Goal: Task Accomplishment & Management: Use online tool/utility

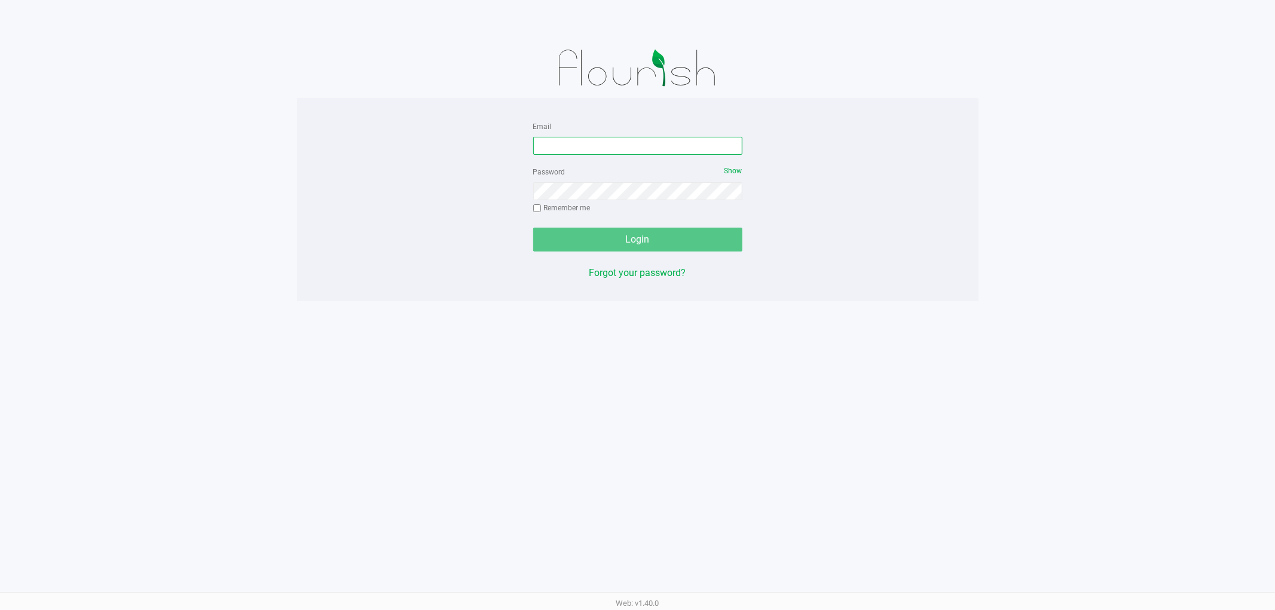
click at [600, 138] on input "Email" at bounding box center [637, 146] width 209 height 18
type input "[EMAIL_ADDRESS][DOMAIN_NAME]"
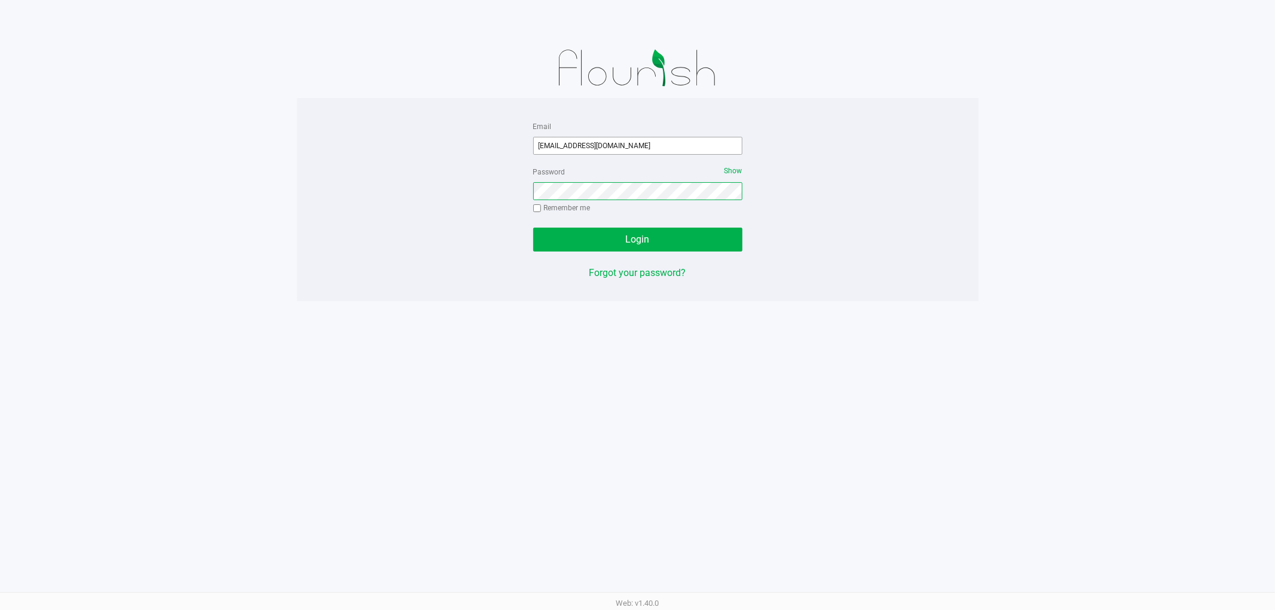
click at [533, 228] on button "Login" at bounding box center [637, 240] width 209 height 24
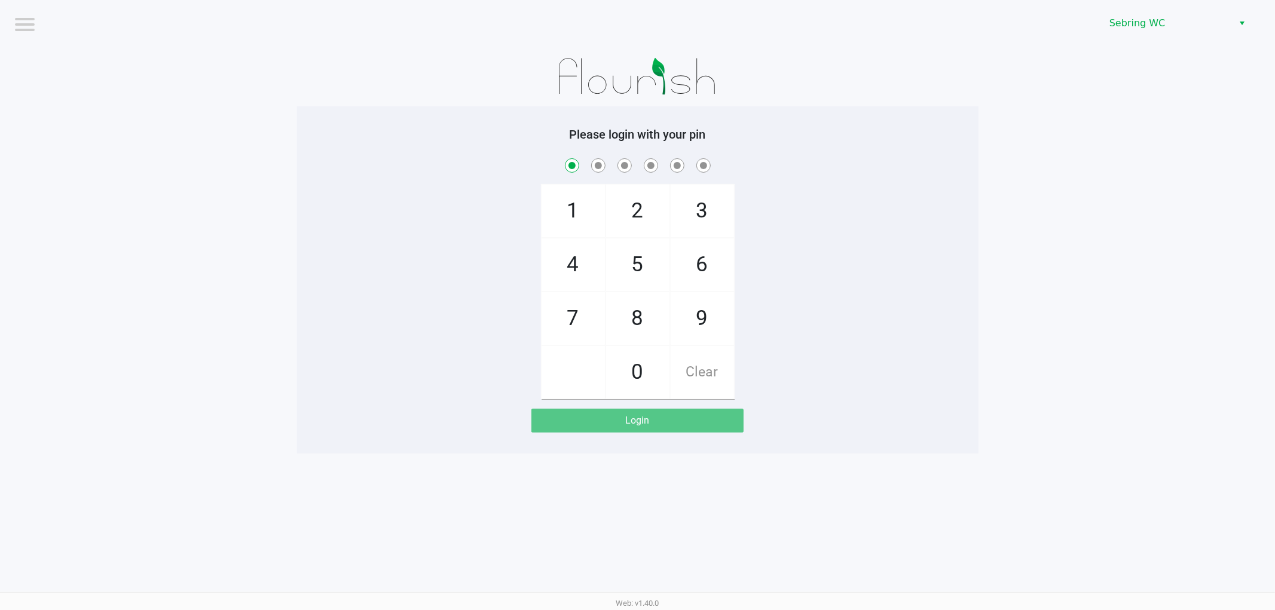
checkbox input "true"
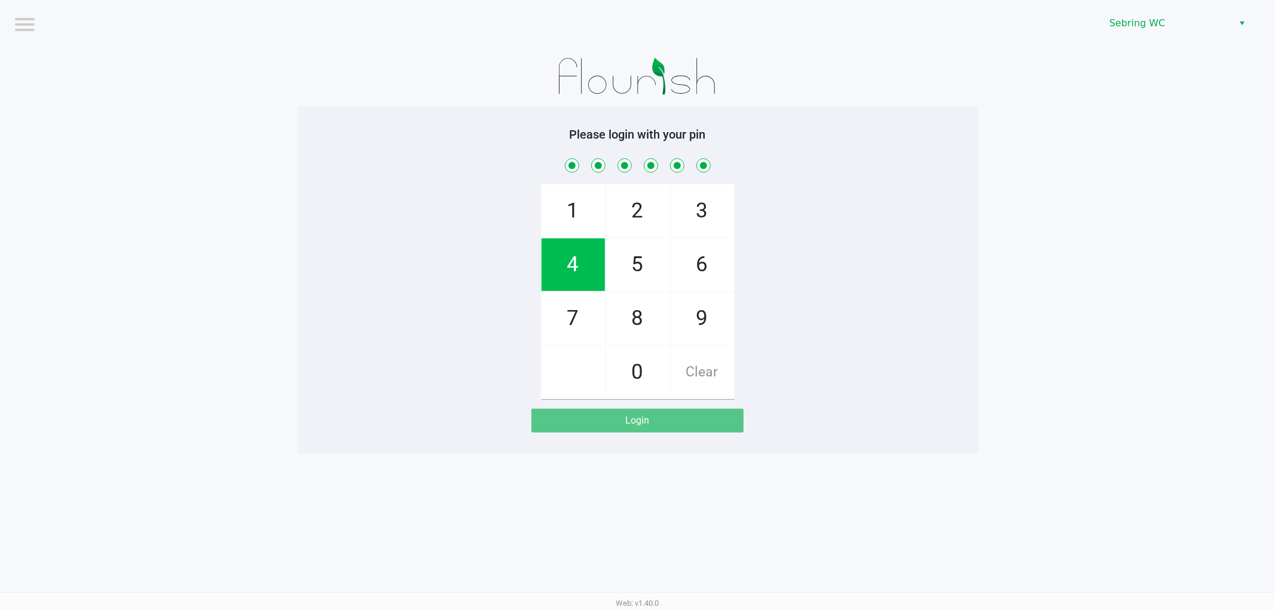
checkbox input "true"
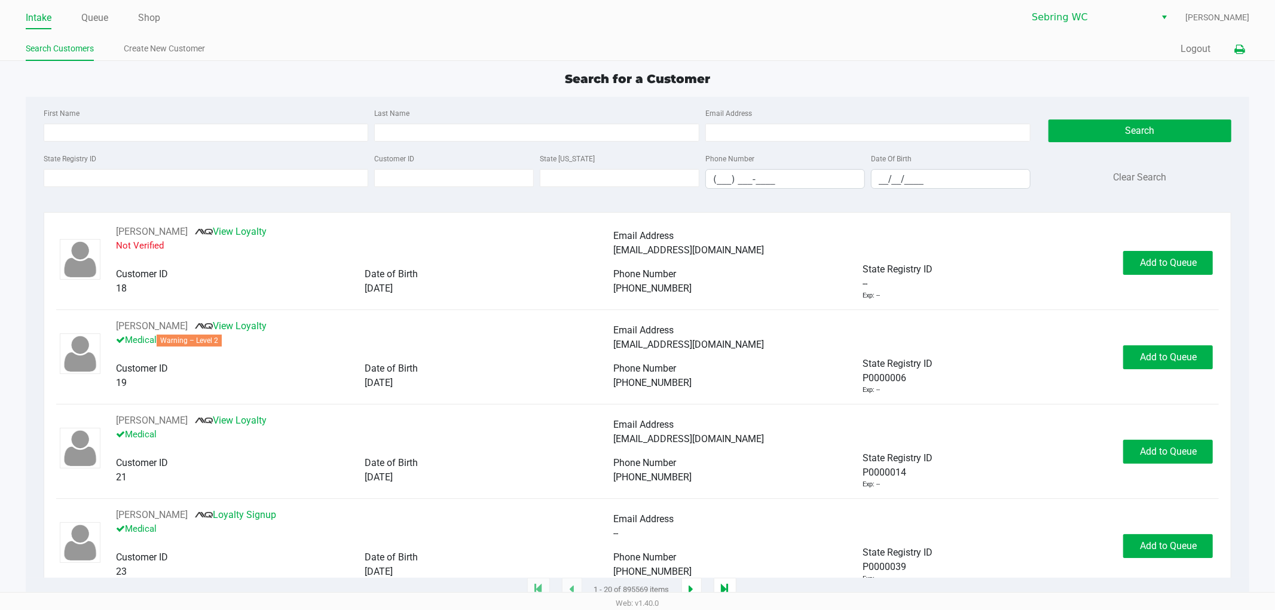
click at [1233, 45] on button at bounding box center [1239, 49] width 20 height 22
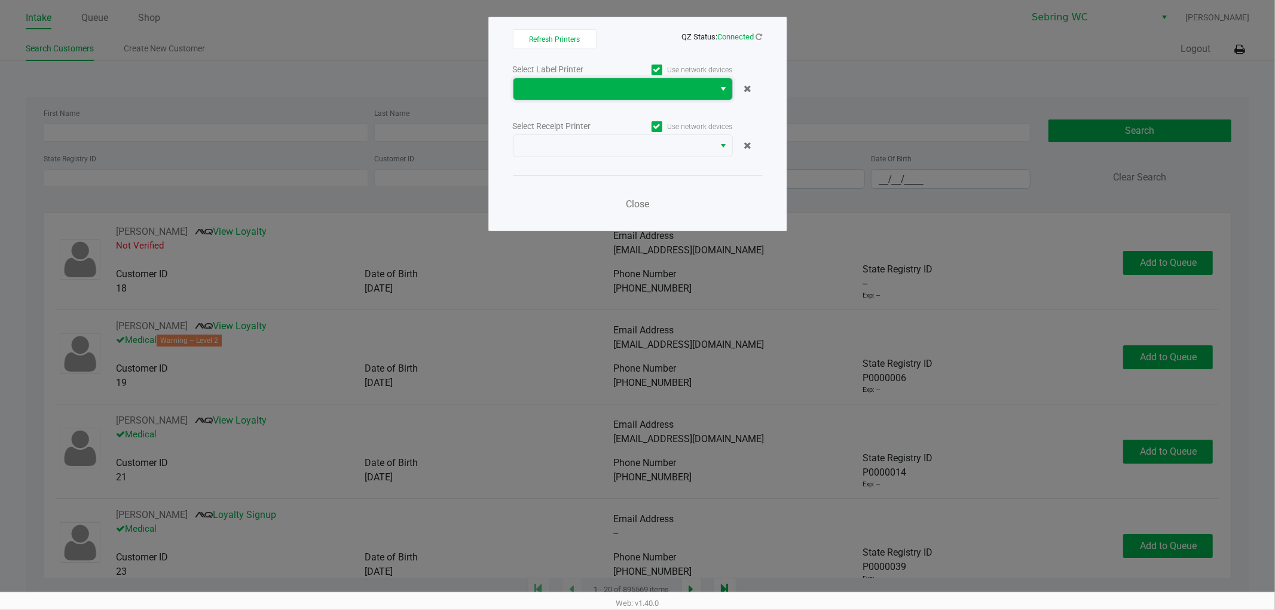
click at [593, 90] on span at bounding box center [614, 89] width 187 height 14
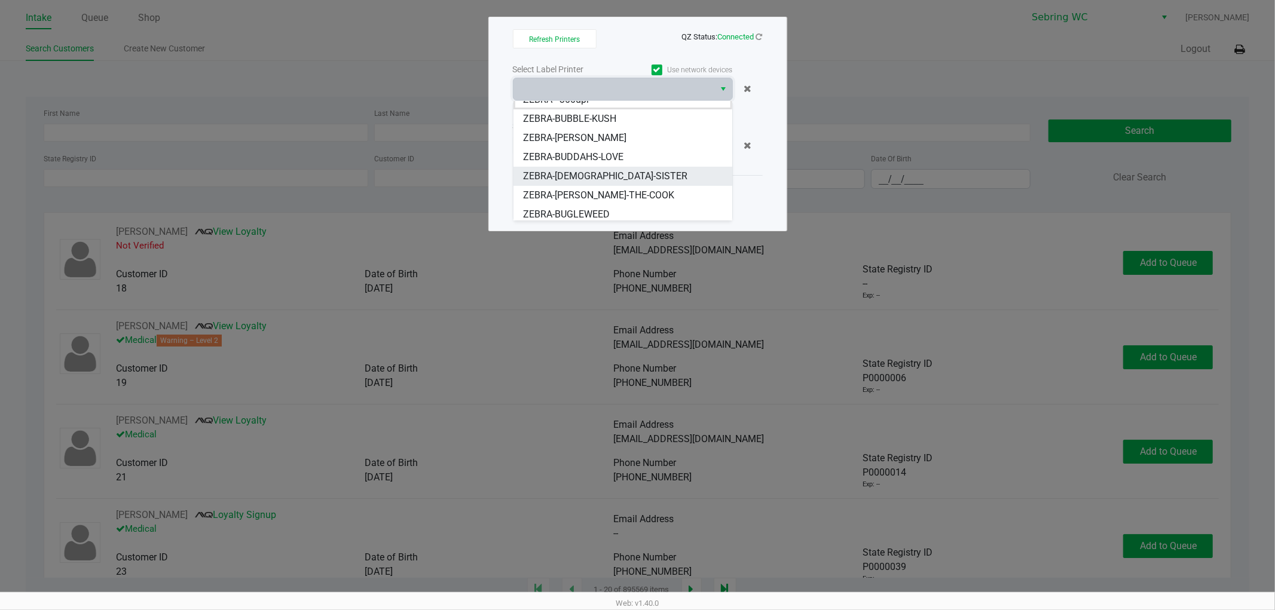
scroll to position [14, 0]
click at [569, 201] on li "ZEBRA-BUGLEWEED" at bounding box center [622, 210] width 219 height 19
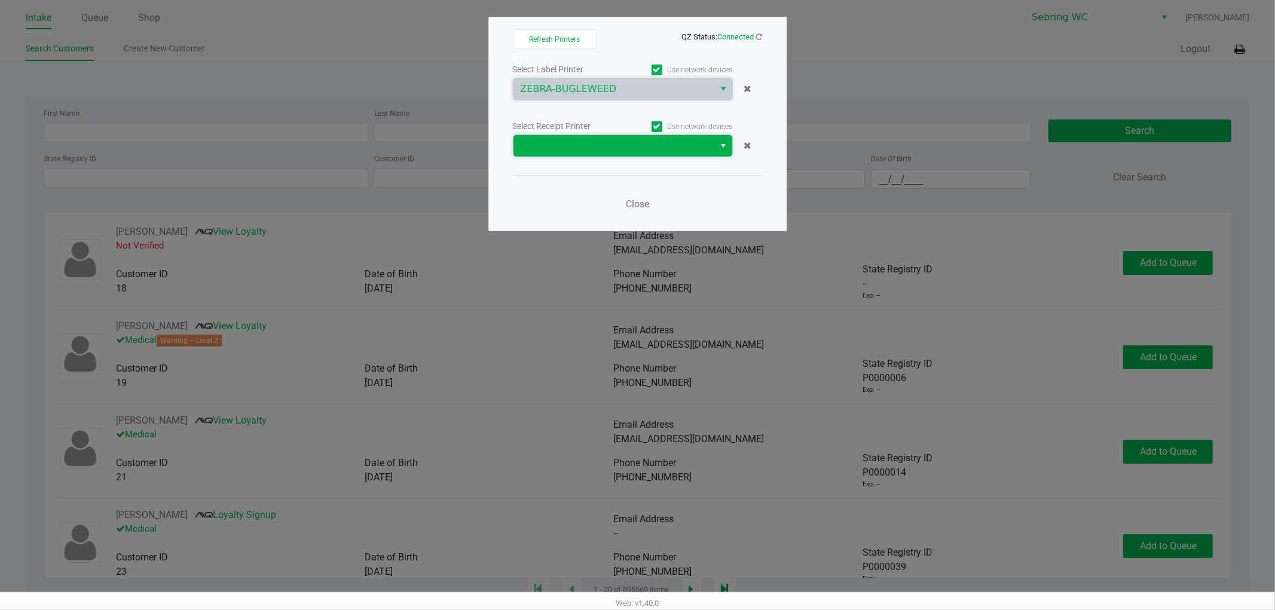
click at [562, 140] on span at bounding box center [614, 146] width 187 height 14
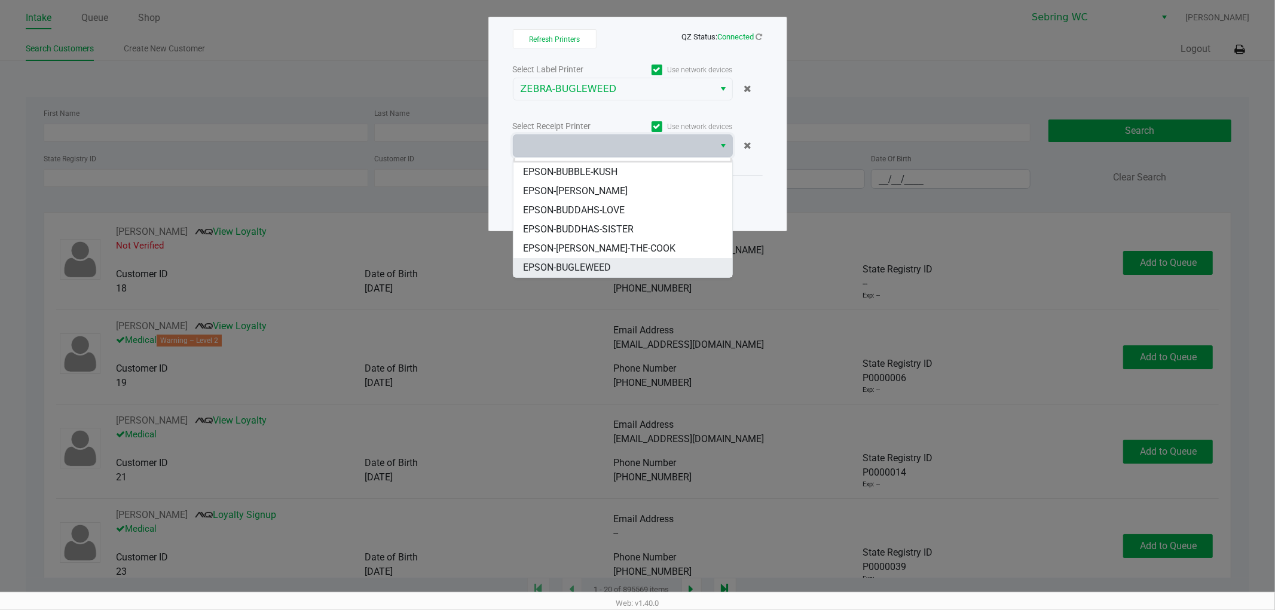
click at [573, 263] on span "EPSON-BUGLEWEED" at bounding box center [567, 268] width 88 height 14
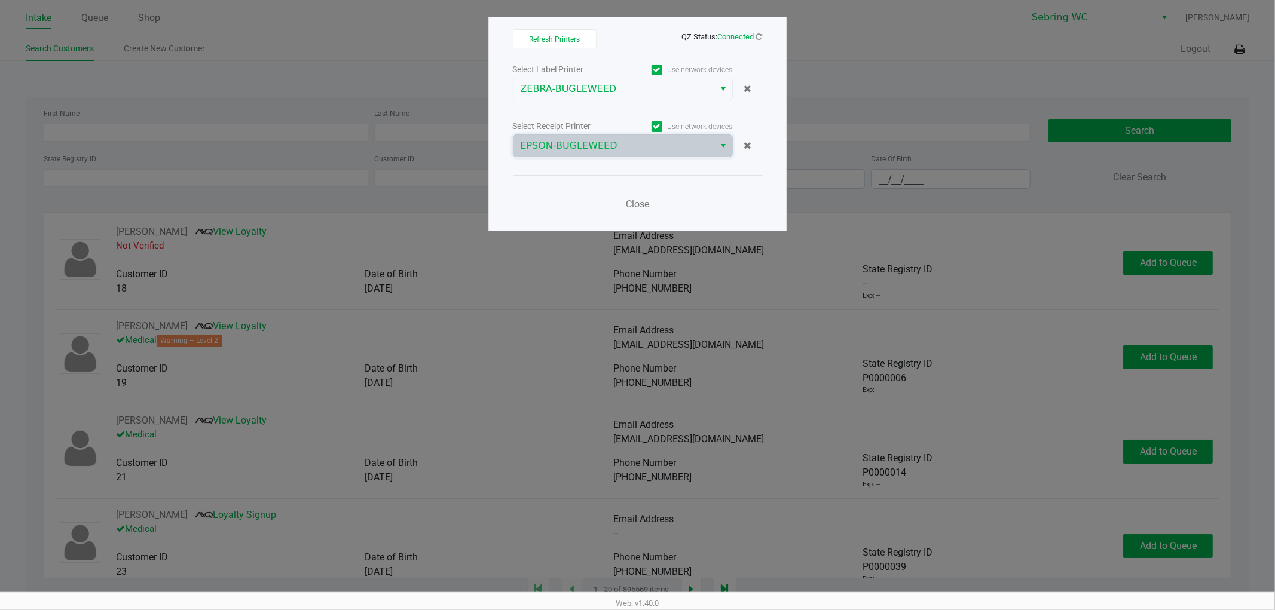
click at [589, 190] on div "Close" at bounding box center [638, 197] width 250 height 44
click at [622, 202] on button "Close" at bounding box center [638, 204] width 36 height 24
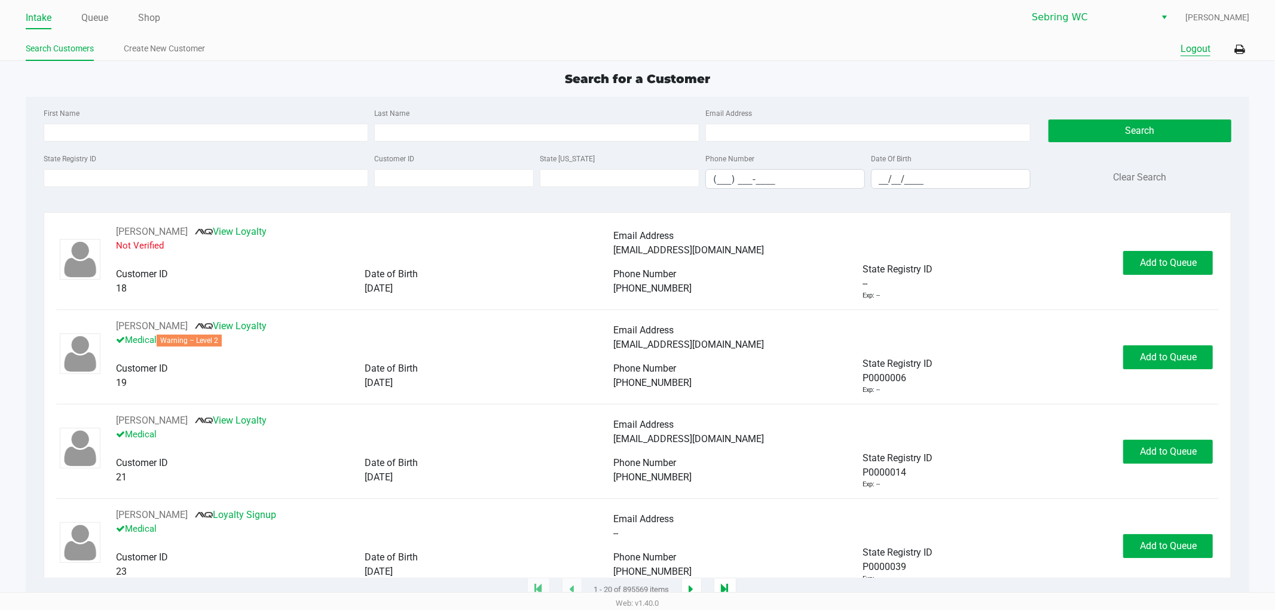
click at [1188, 56] on button "Logout" at bounding box center [1195, 49] width 30 height 14
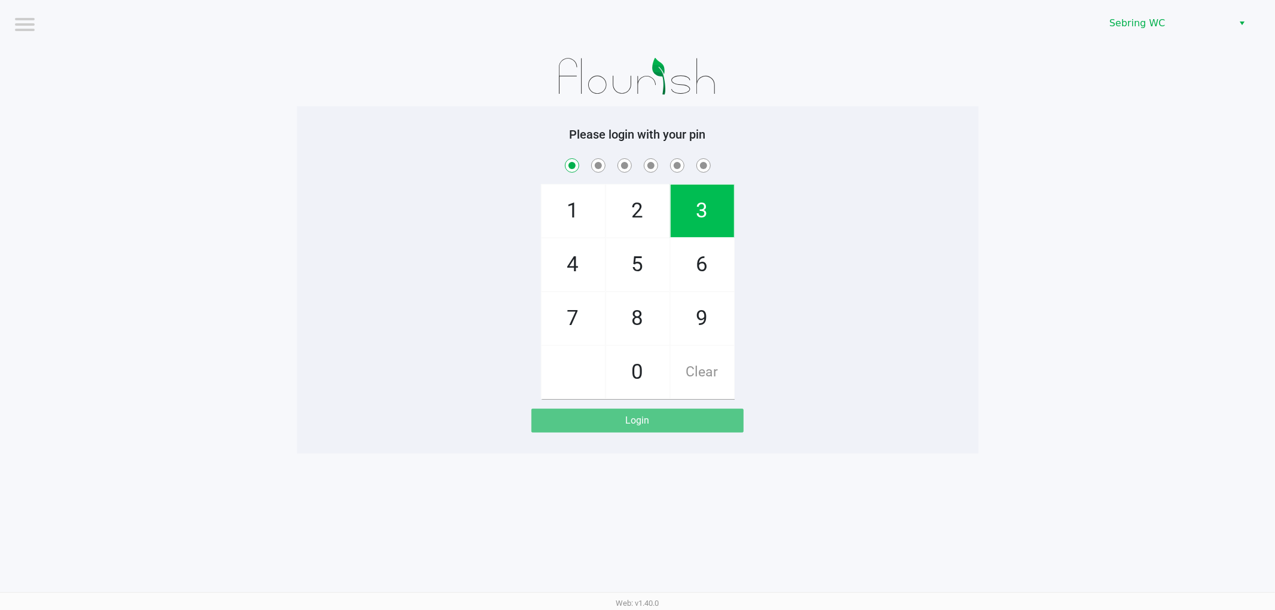
checkbox input "true"
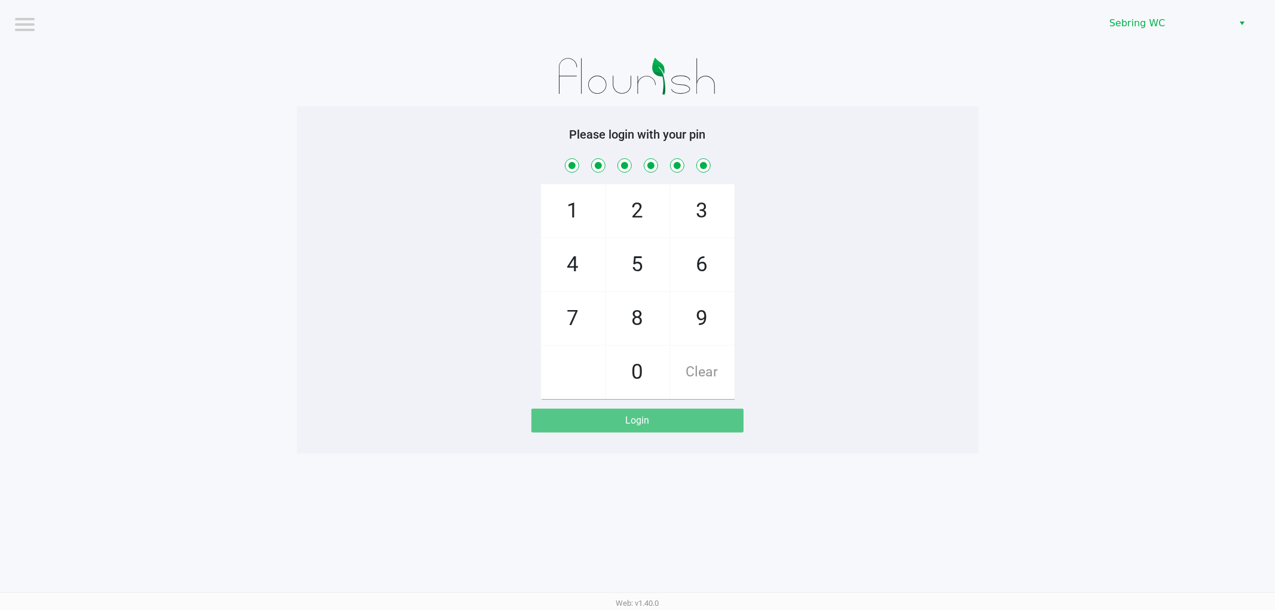
checkbox input "true"
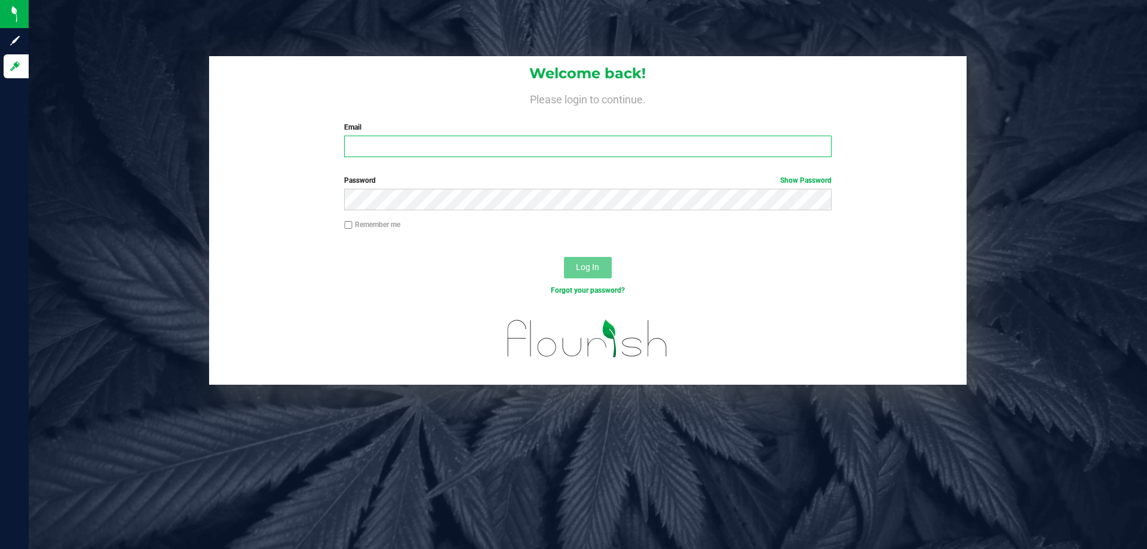
click at [480, 151] on input "Email" at bounding box center [587, 147] width 487 height 22
type input "[EMAIL_ADDRESS][DOMAIN_NAME]"
click at [564, 257] on button "Log In" at bounding box center [588, 268] width 48 height 22
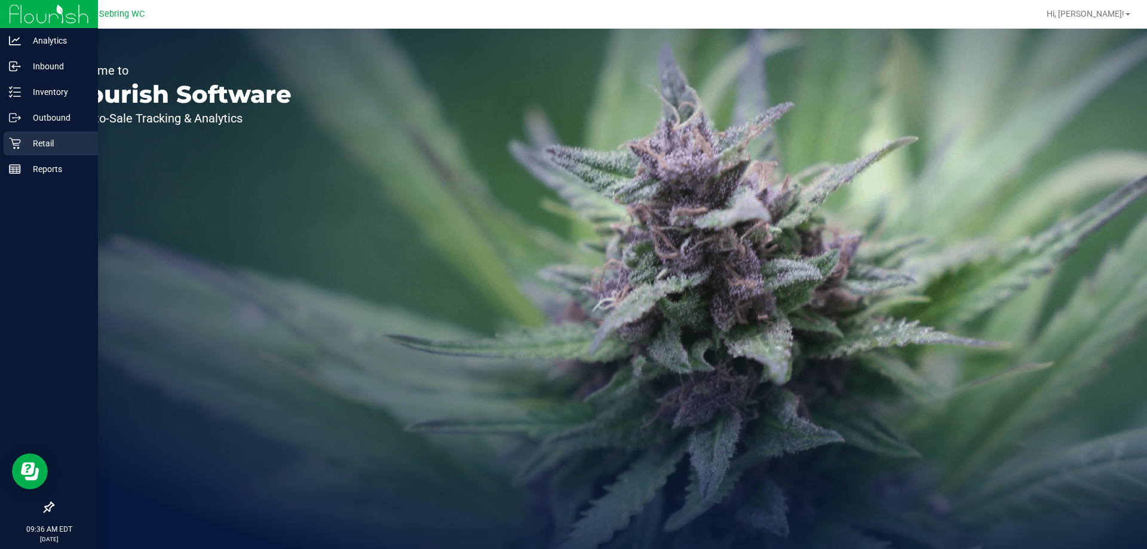
click at [50, 140] on p "Retail" at bounding box center [57, 143] width 72 height 14
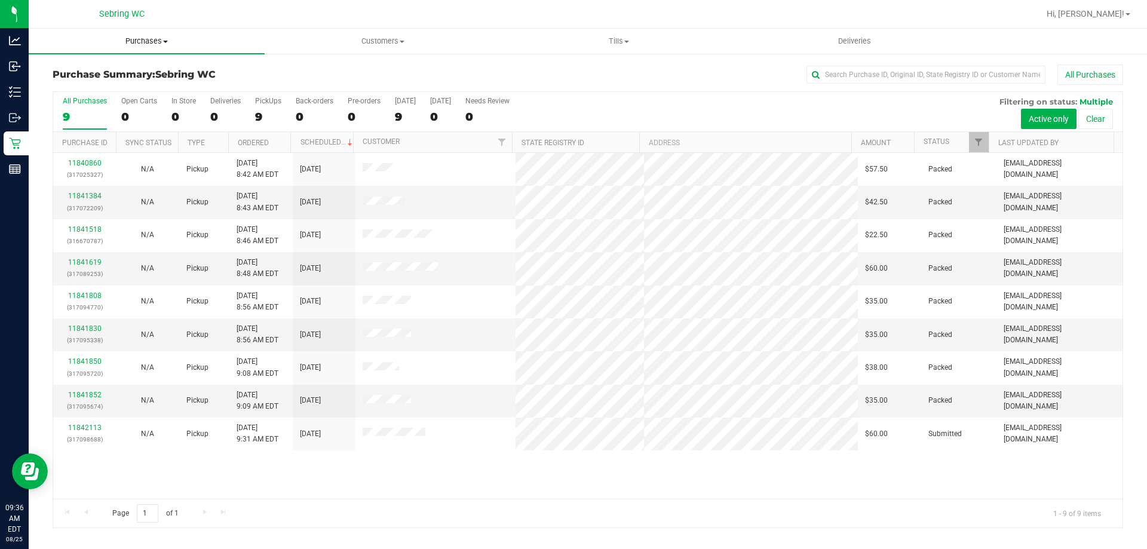
click at [143, 49] on uib-tab-heading "Purchases Summary of purchases Fulfillment All purchases" at bounding box center [147, 41] width 236 height 25
click at [93, 88] on span "Fulfillment" at bounding box center [66, 86] width 74 height 10
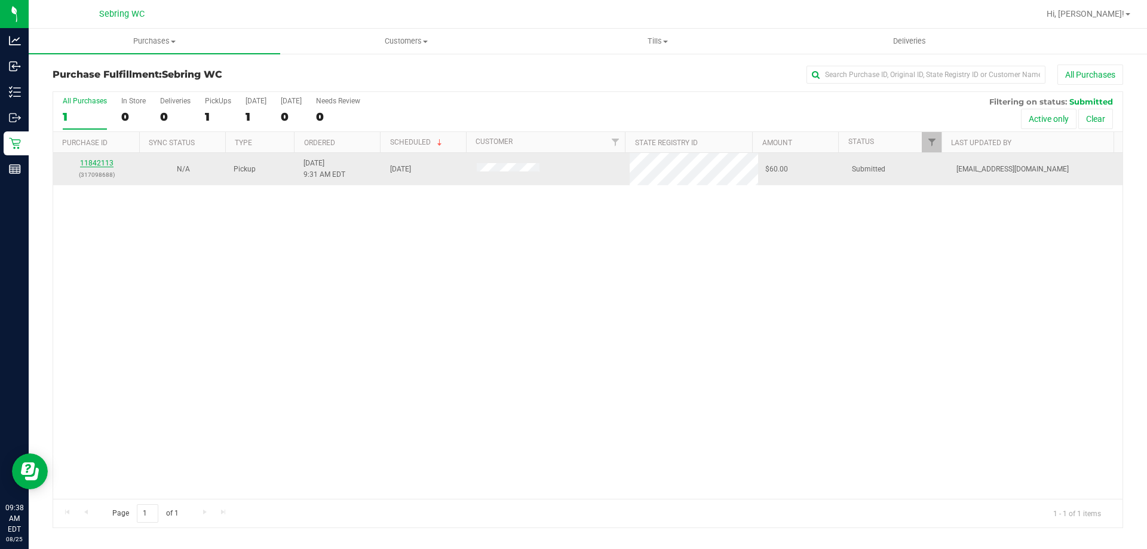
click at [108, 166] on link "11842113" at bounding box center [96, 163] width 33 height 8
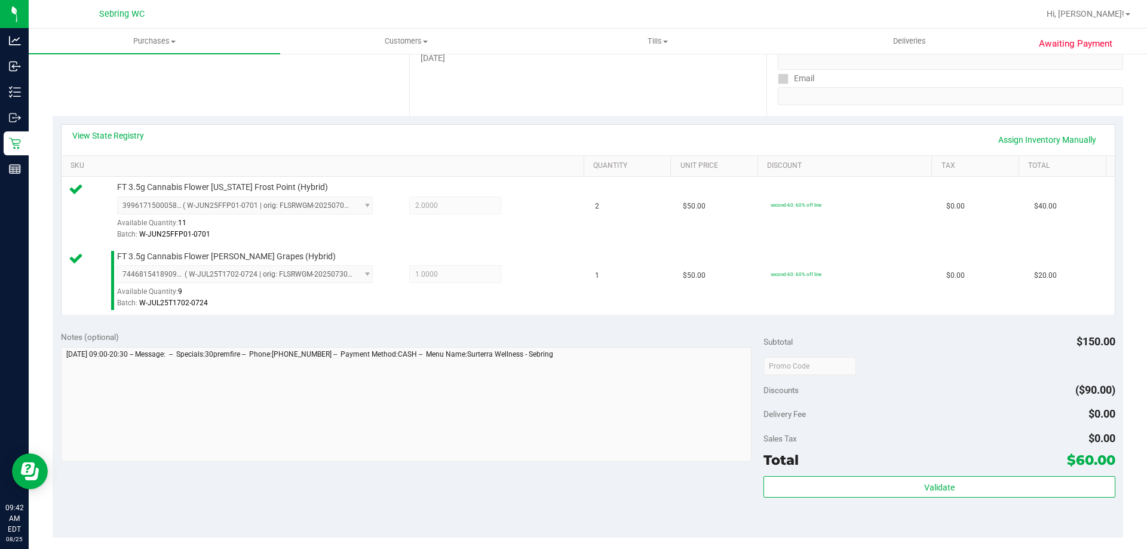
scroll to position [299, 0]
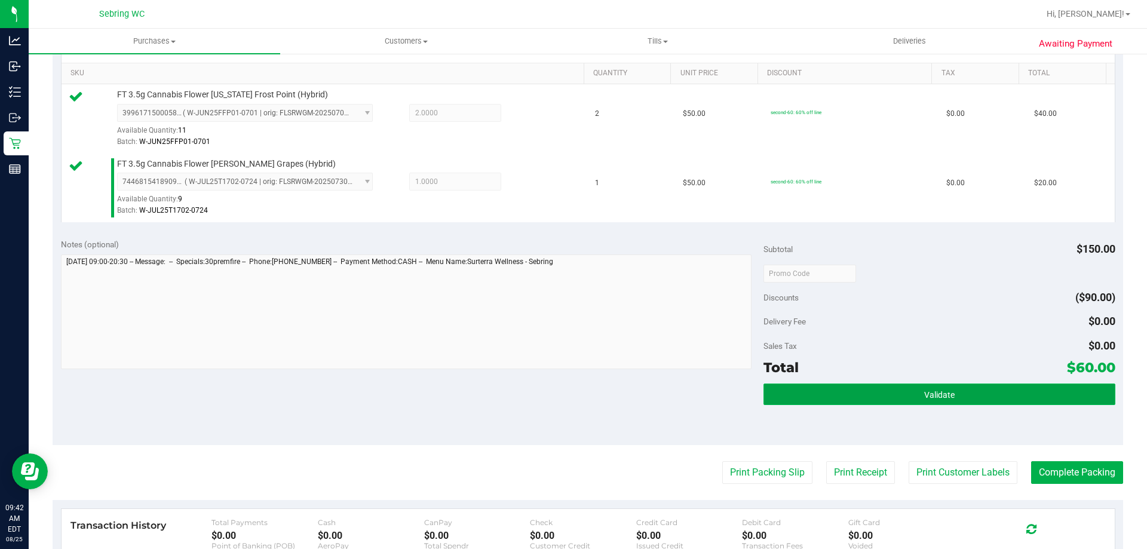
click at [874, 399] on button "Validate" at bounding box center [939, 395] width 351 height 22
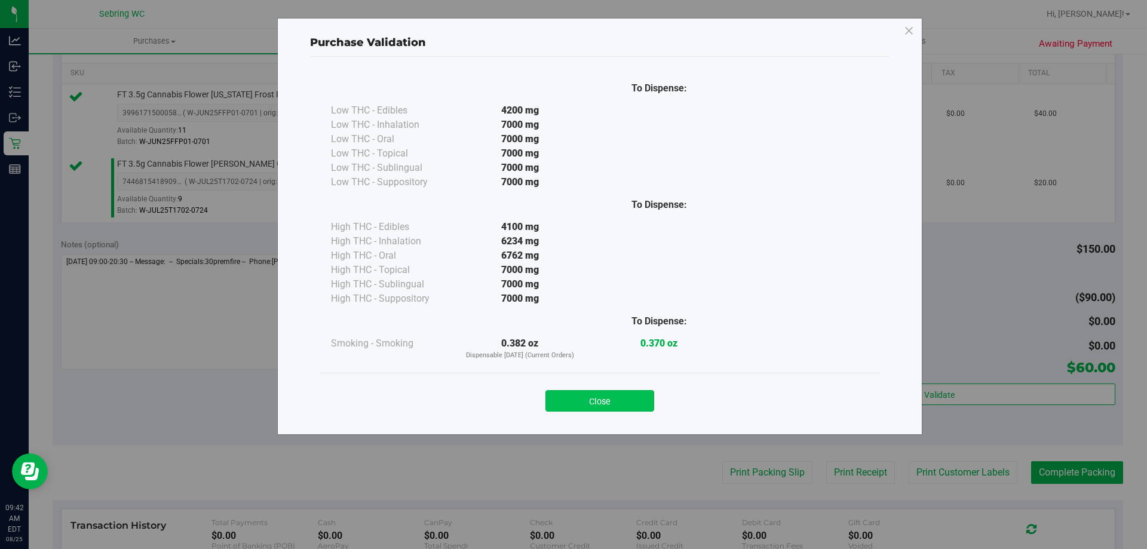
click at [633, 397] on button "Close" at bounding box center [600, 401] width 109 height 22
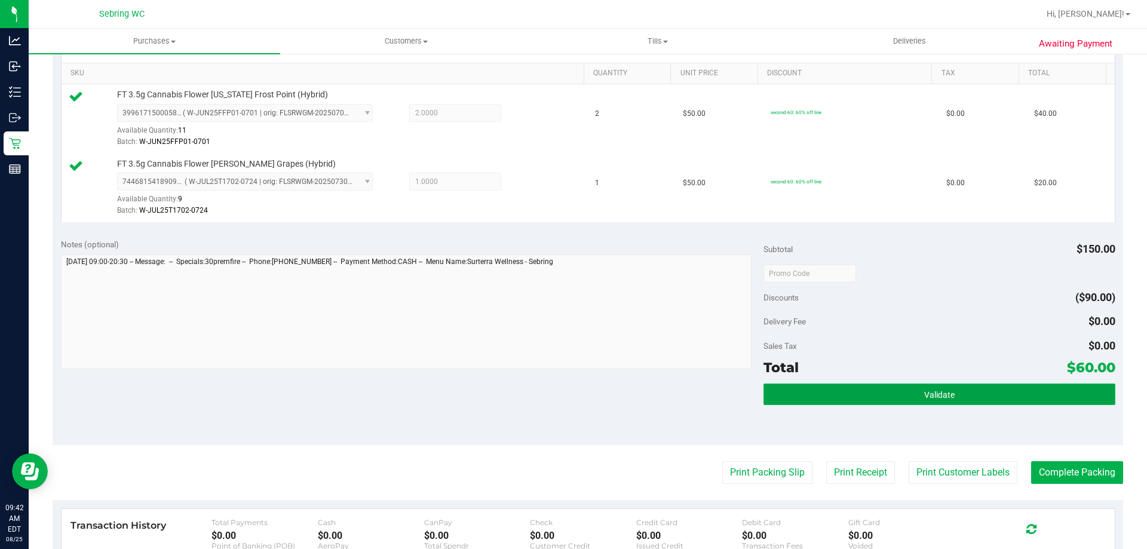
click at [780, 396] on button "Validate" at bounding box center [939, 395] width 351 height 22
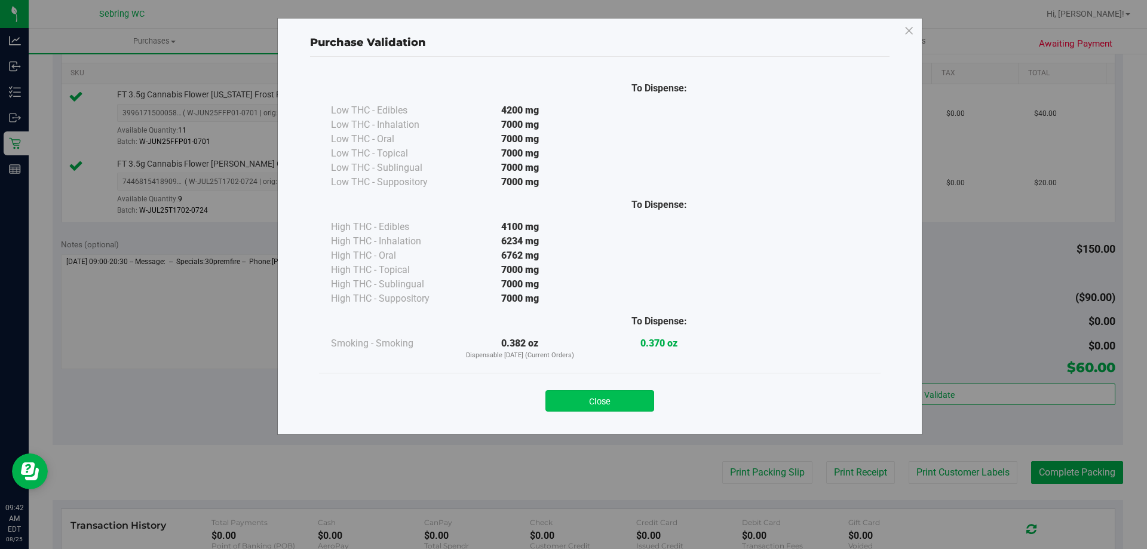
click at [632, 399] on button "Close" at bounding box center [600, 401] width 109 height 22
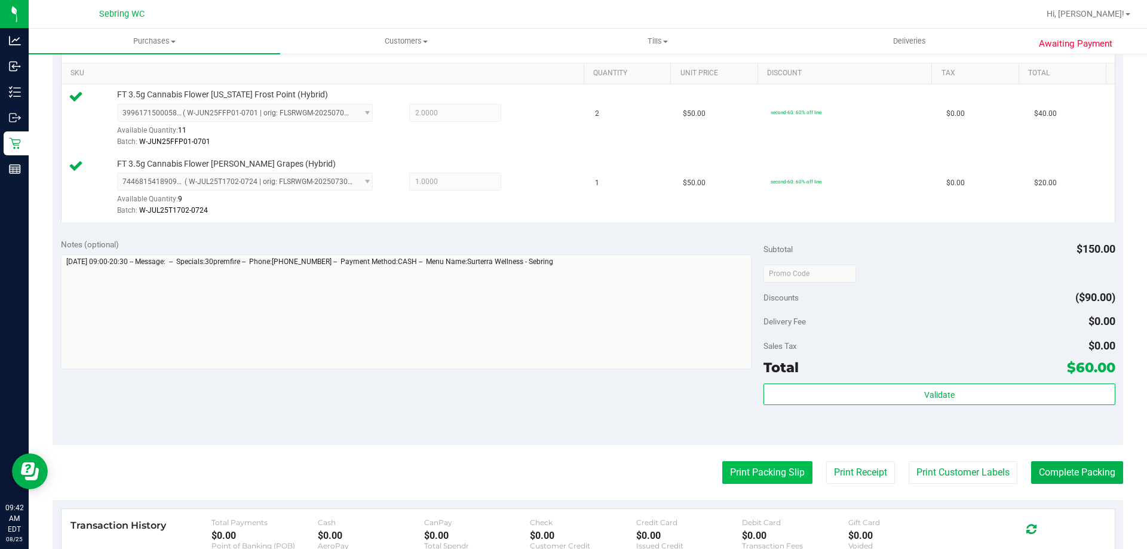
click at [737, 473] on button "Print Packing Slip" at bounding box center [768, 472] width 90 height 23
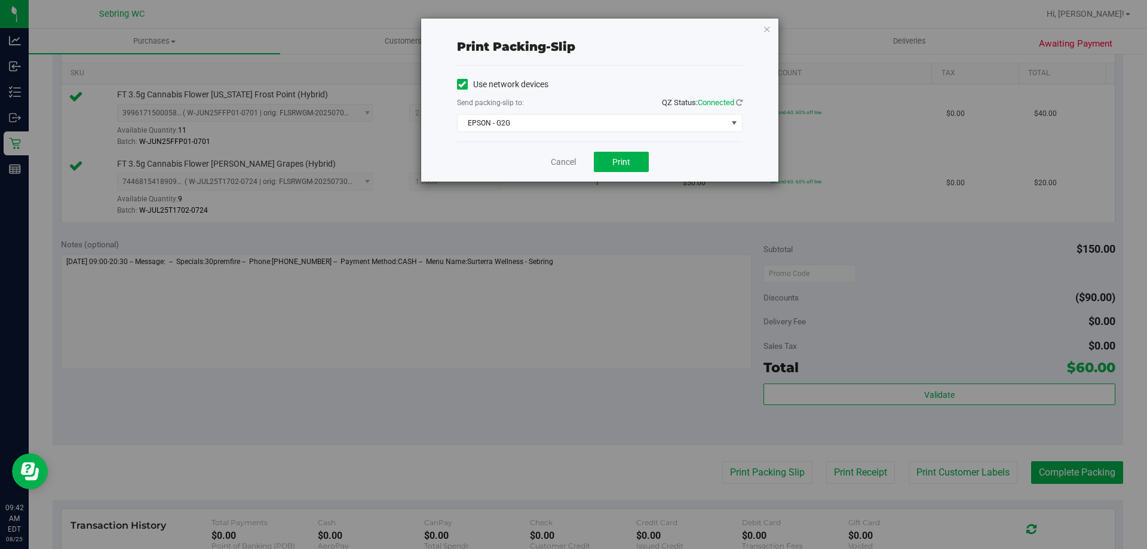
click at [580, 132] on div "Use network devices Send packing-slip to: QZ Status: Connected EPSON - G2G Choo…" at bounding box center [600, 104] width 286 height 76
drag, startPoint x: 575, startPoint y: 128, endPoint x: 570, endPoint y: 122, distance: 8.5
click at [571, 124] on span "EPSON - G2G" at bounding box center [593, 123] width 270 height 17
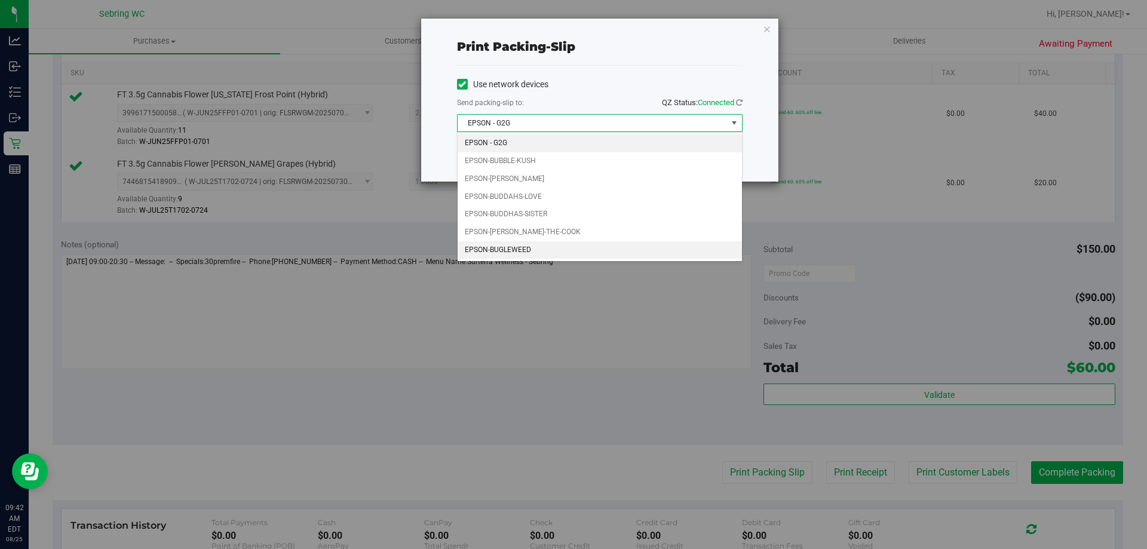
click at [520, 244] on li "EPSON-BUGLEWEED" at bounding box center [600, 250] width 284 height 18
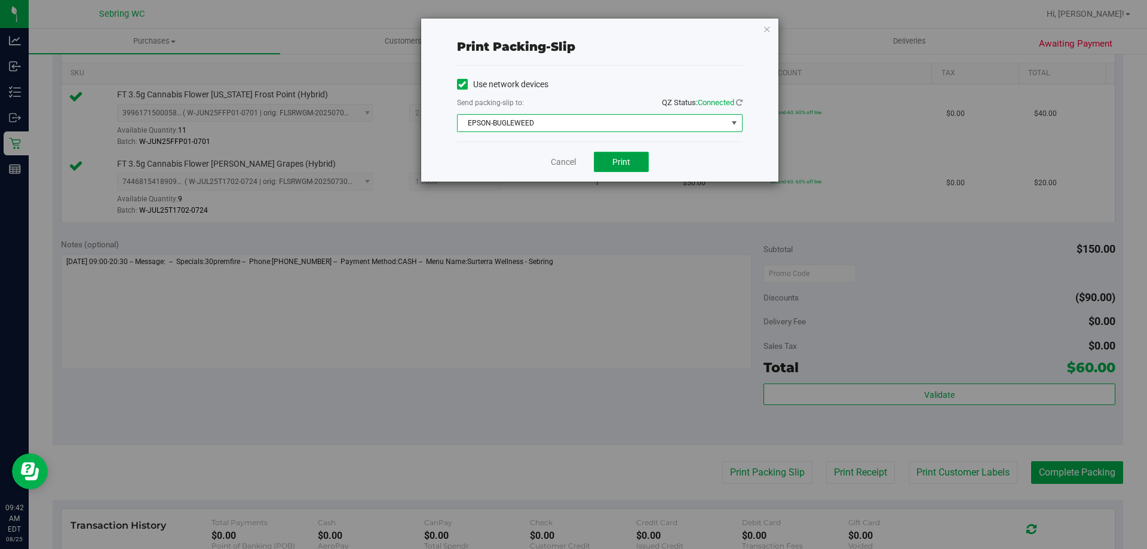
click at [622, 167] on button "Print" at bounding box center [621, 162] width 55 height 20
click at [571, 161] on link "Cancel" at bounding box center [563, 162] width 25 height 13
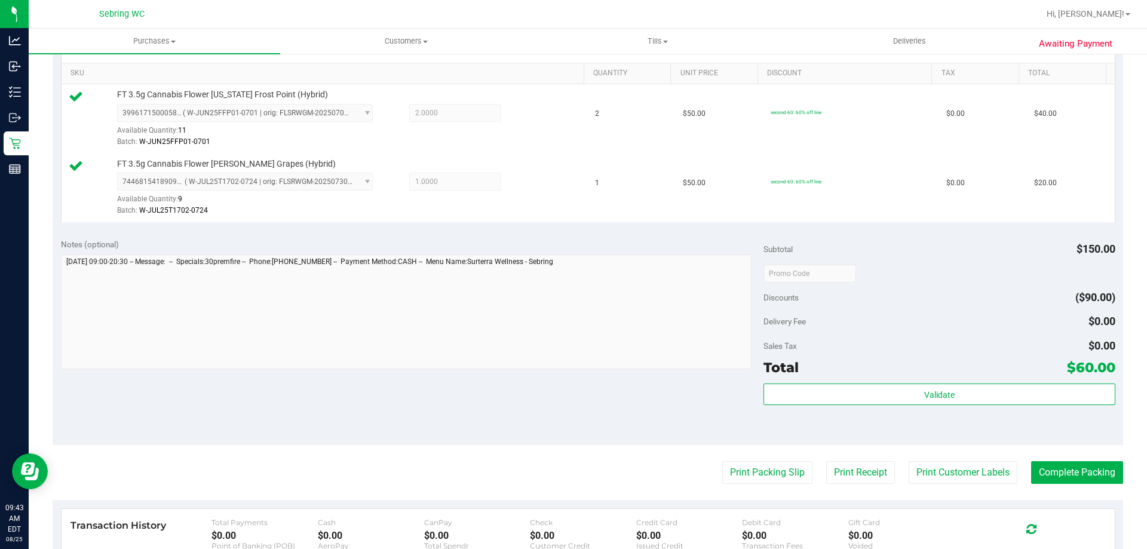
click at [818, 405] on div "Validate" at bounding box center [939, 395] width 351 height 23
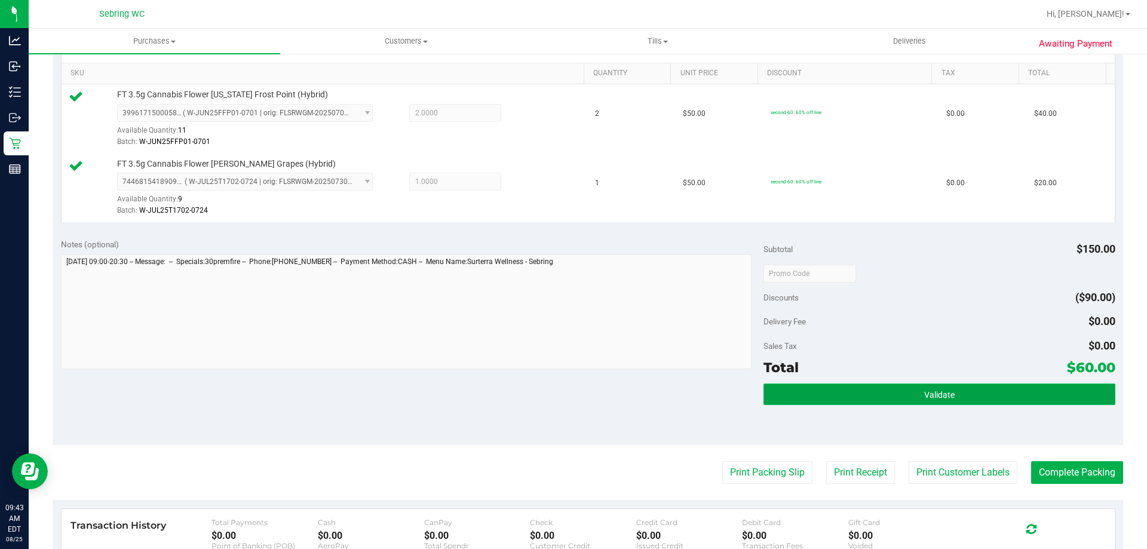
click at [827, 386] on button "Validate" at bounding box center [939, 395] width 351 height 22
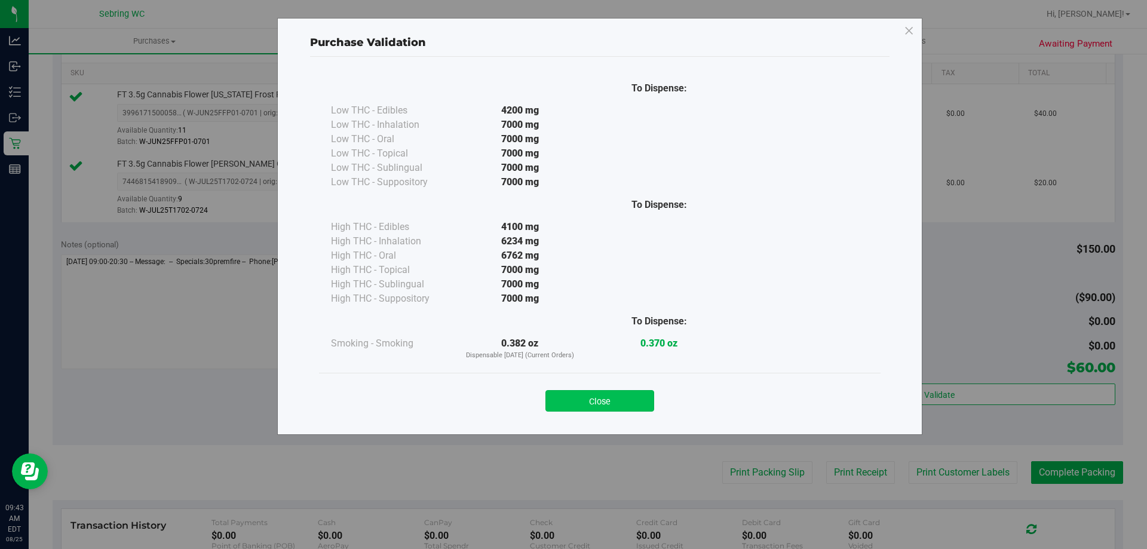
click at [619, 397] on button "Close" at bounding box center [600, 401] width 109 height 22
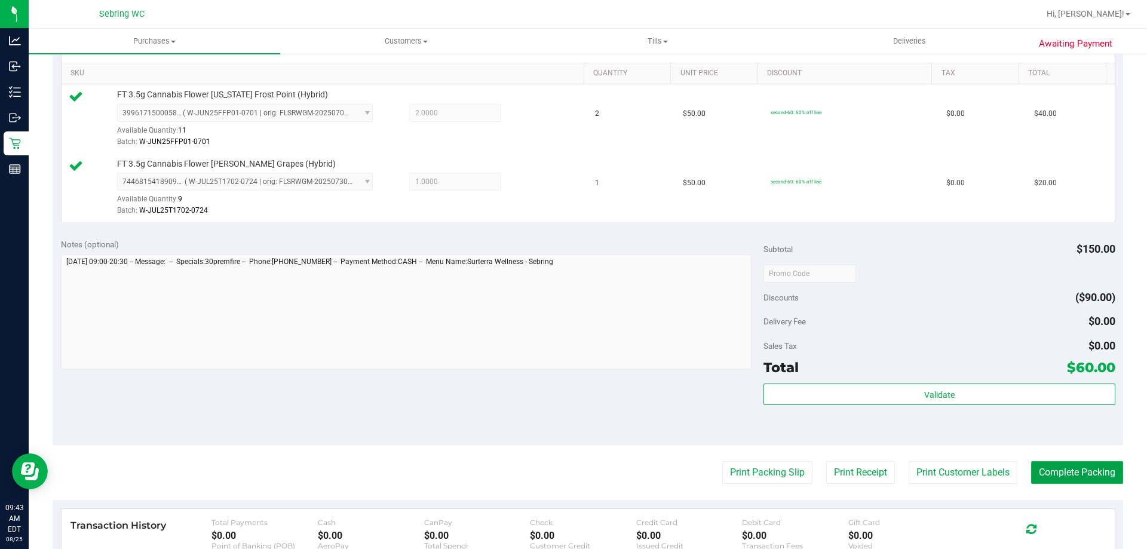
drag, startPoint x: 1058, startPoint y: 473, endPoint x: 1054, endPoint y: 468, distance: 6.4
click at [1057, 473] on button "Complete Packing" at bounding box center [1077, 472] width 92 height 23
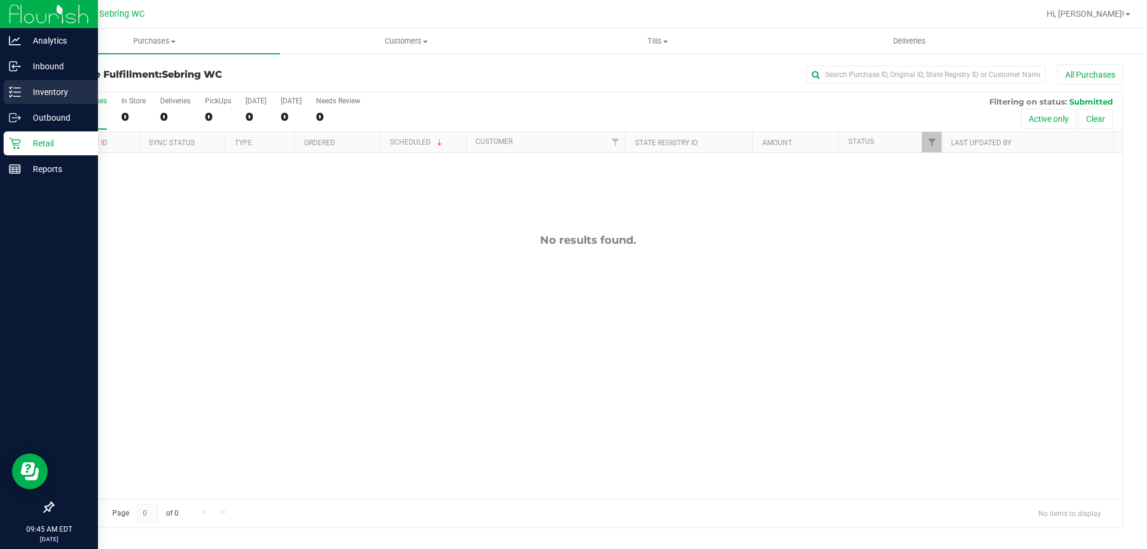
click at [8, 95] on div "Inventory" at bounding box center [51, 92] width 94 height 24
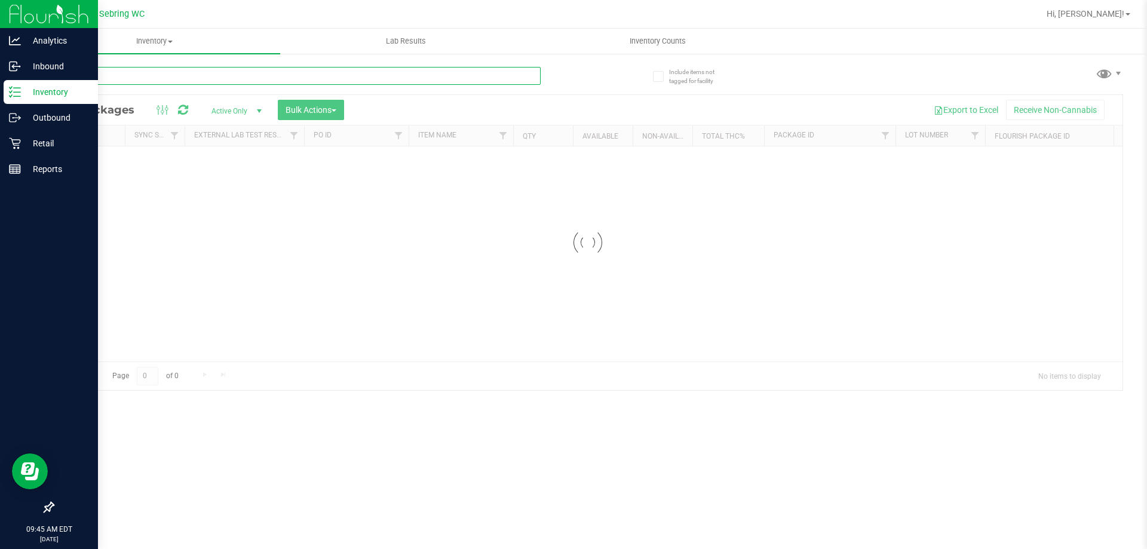
click at [183, 71] on input "text" at bounding box center [297, 76] width 488 height 18
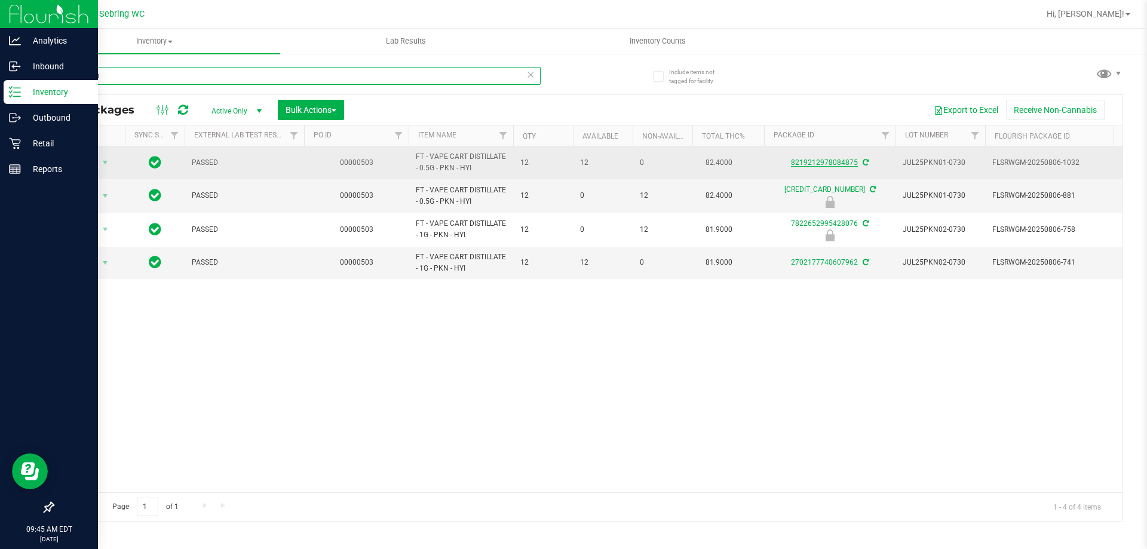
type input "pumpkin"
click at [824, 160] on link "8219212978084875" at bounding box center [824, 162] width 67 height 8
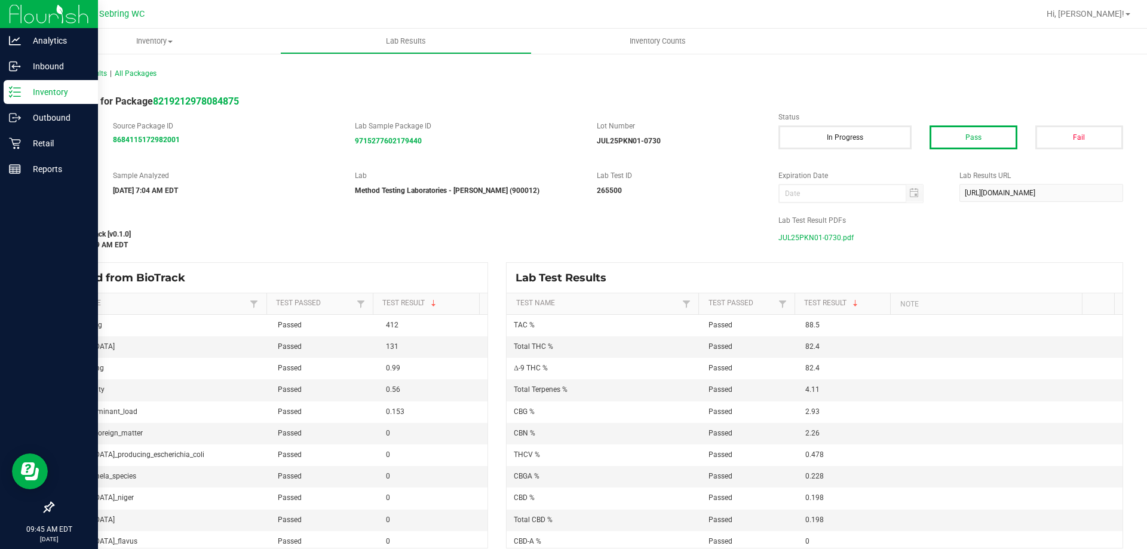
click at [819, 235] on span "JUL25PKN01-0730.pdf" at bounding box center [816, 238] width 75 height 18
click at [23, 133] on div "Retail" at bounding box center [51, 143] width 94 height 24
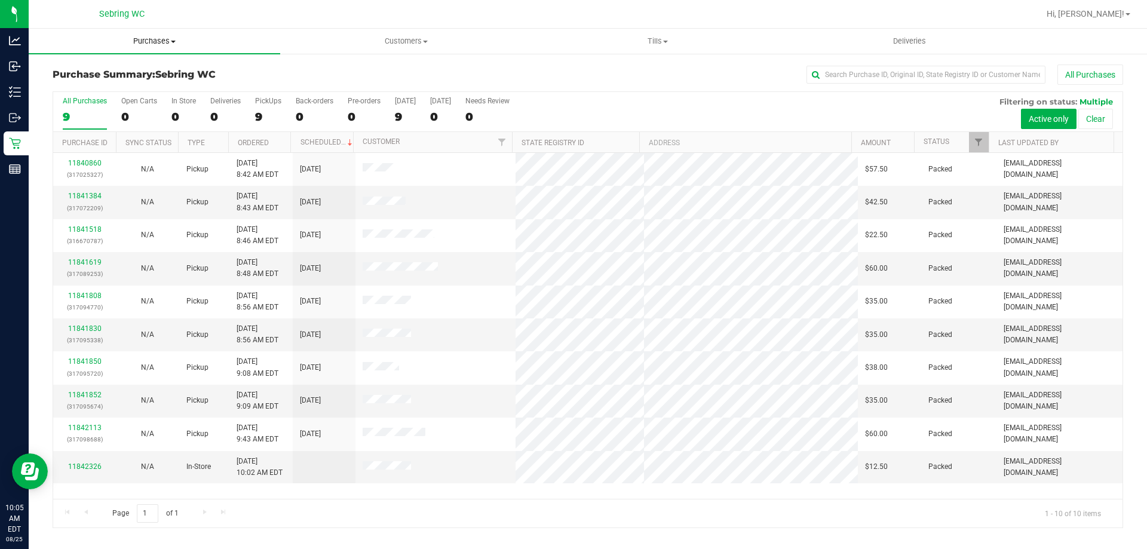
click at [161, 37] on span "Purchases" at bounding box center [155, 41] width 252 height 11
click at [112, 75] on span "Summary of purchases" at bounding box center [90, 72] width 123 height 10
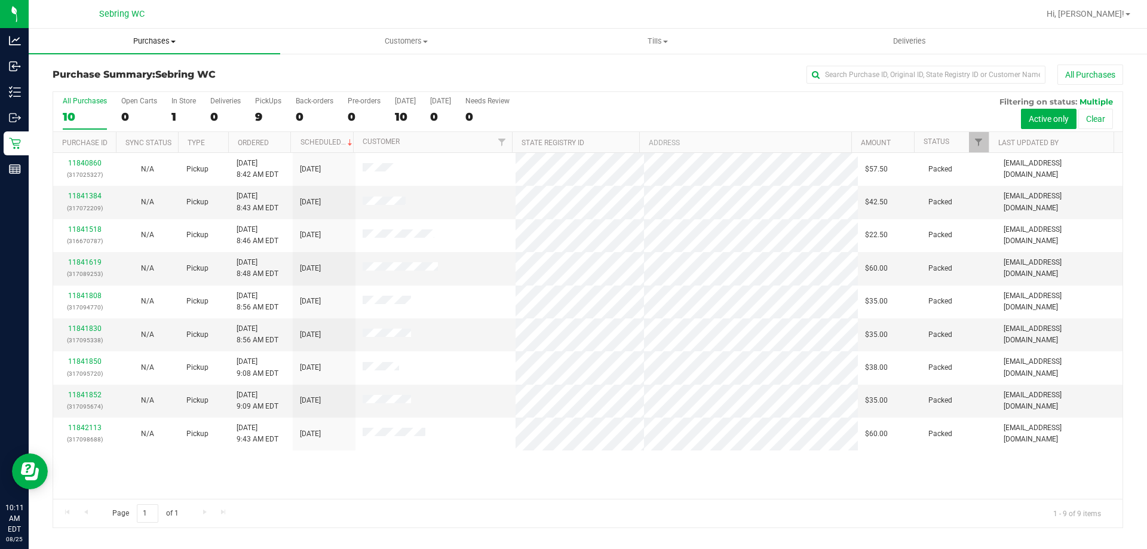
click at [174, 35] on uib-tab-heading "Purchases Summary of purchases Fulfillment All purchases" at bounding box center [155, 41] width 252 height 25
click at [108, 83] on li "Fulfillment" at bounding box center [155, 86] width 252 height 14
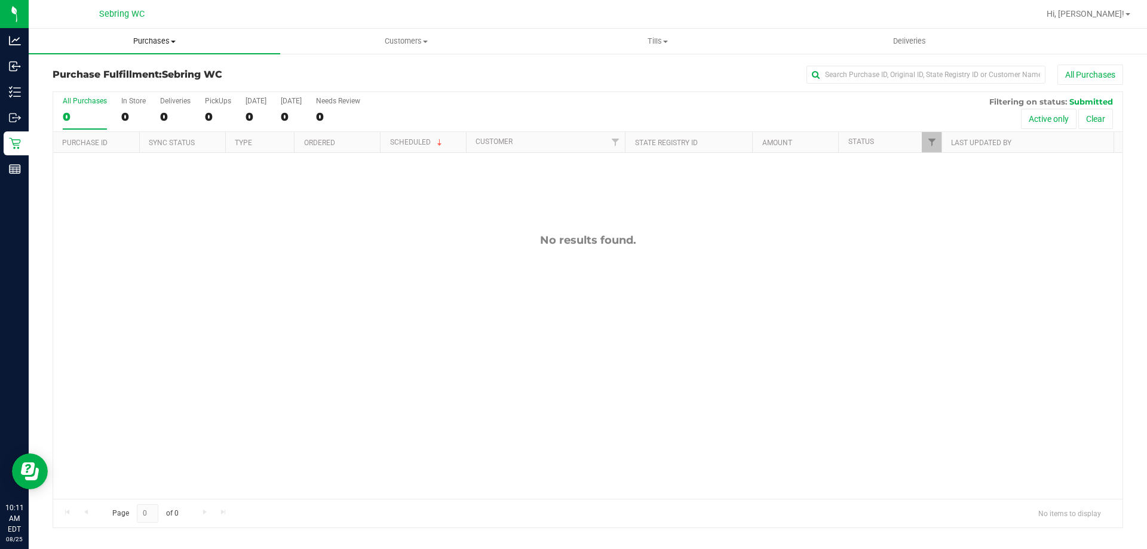
click at [141, 39] on span "Purchases" at bounding box center [155, 41] width 252 height 11
click at [89, 76] on span "Summary of purchases" at bounding box center [90, 72] width 123 height 10
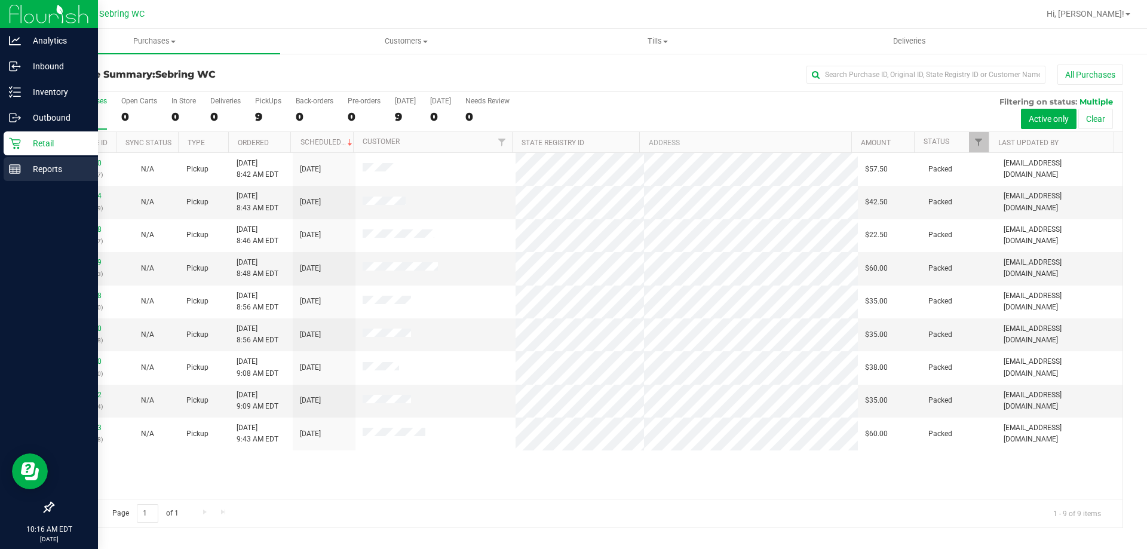
click at [24, 164] on p "Reports" at bounding box center [57, 169] width 72 height 14
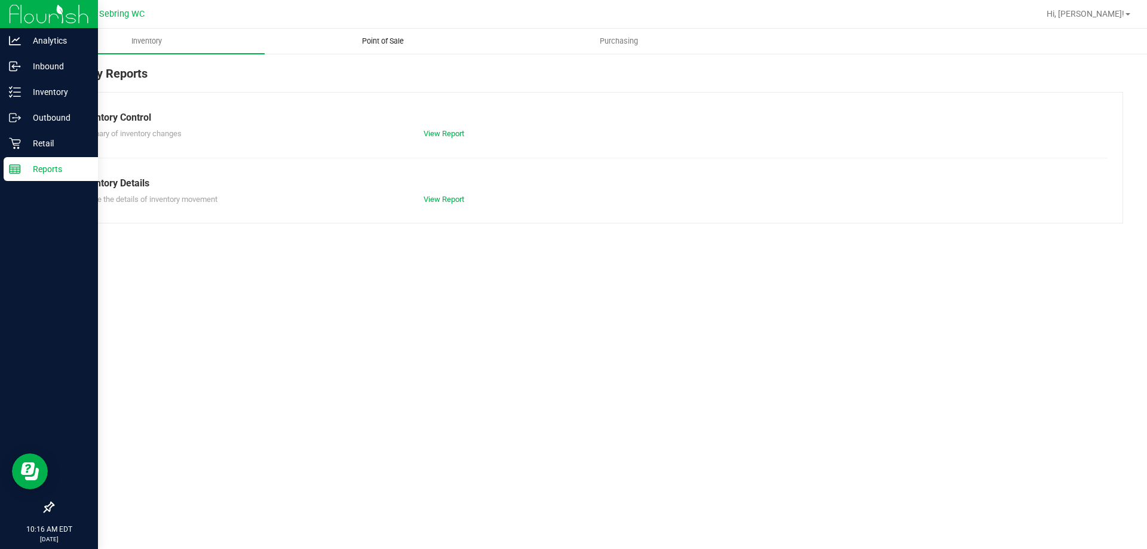
click at [372, 39] on span "Point of Sale" at bounding box center [383, 41] width 74 height 11
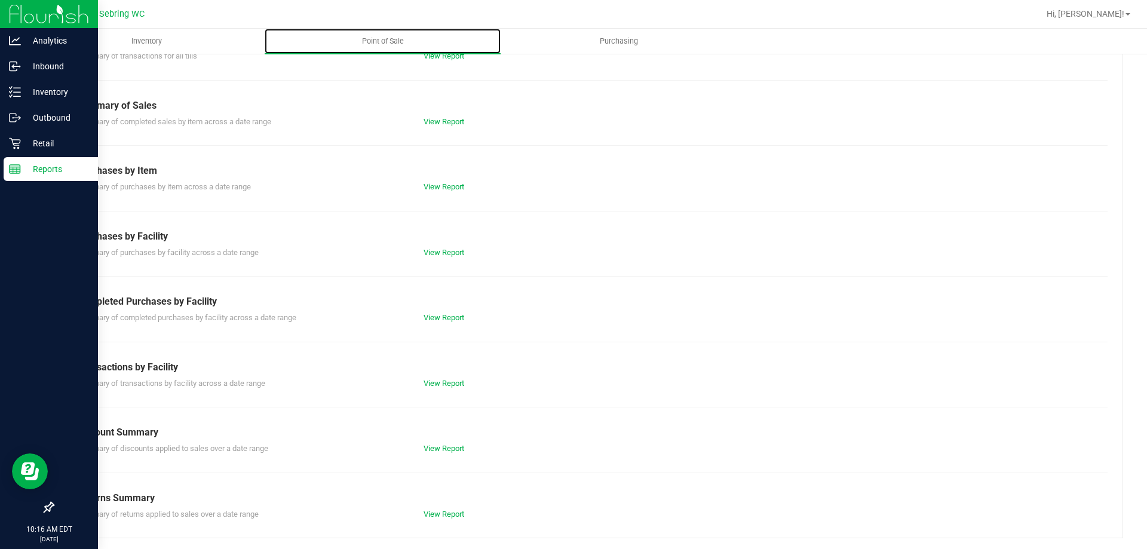
scroll to position [79, 0]
click at [435, 314] on link "View Report" at bounding box center [444, 316] width 41 height 9
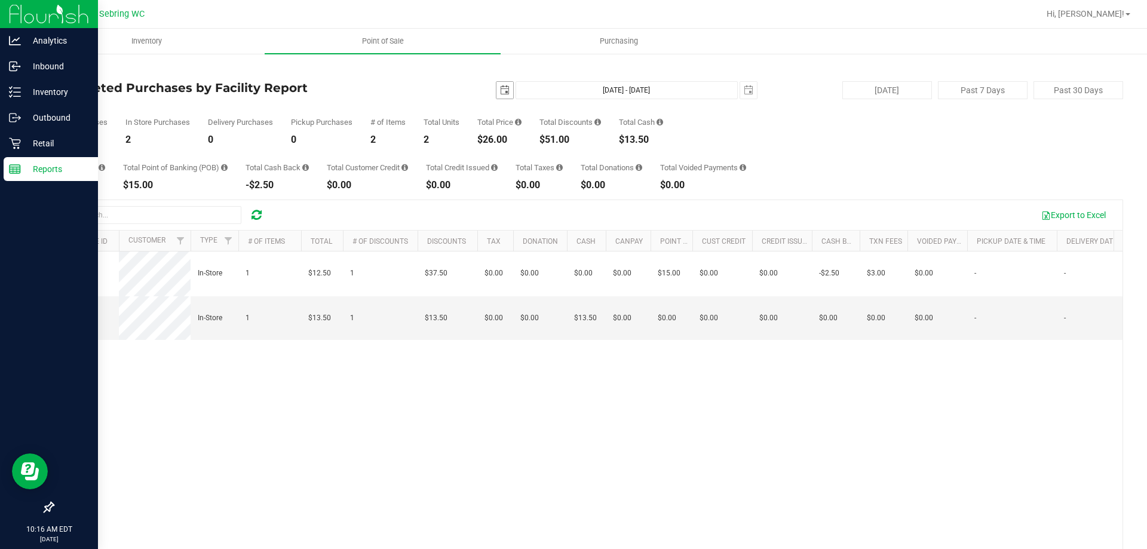
click at [506, 95] on span "select" at bounding box center [505, 90] width 17 height 17
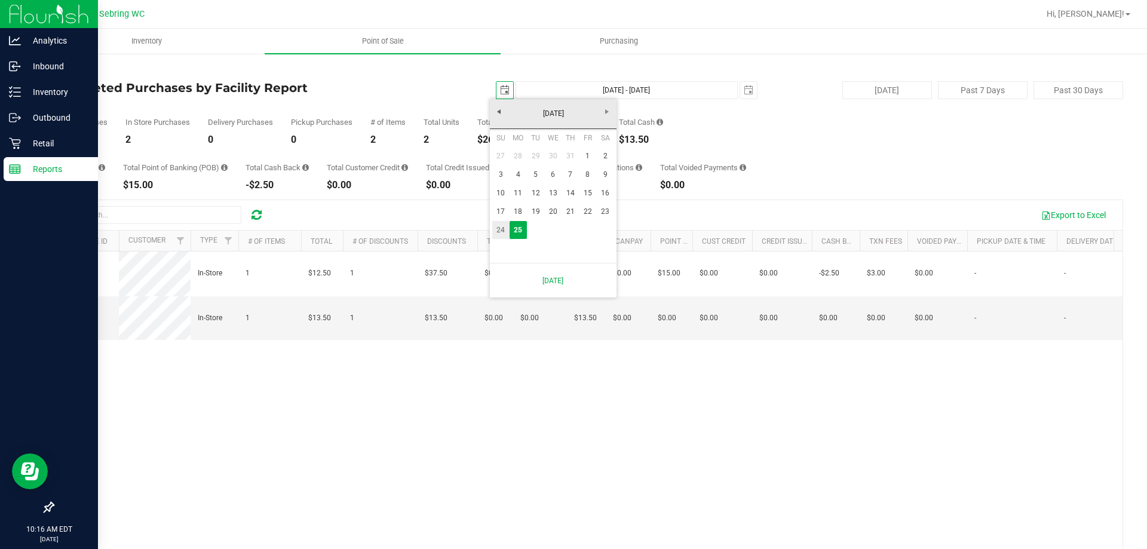
click at [503, 230] on link "24" at bounding box center [500, 230] width 17 height 19
type input "2025-08-24"
type input "Aug 24, 2025 - Aug 25, 2025"
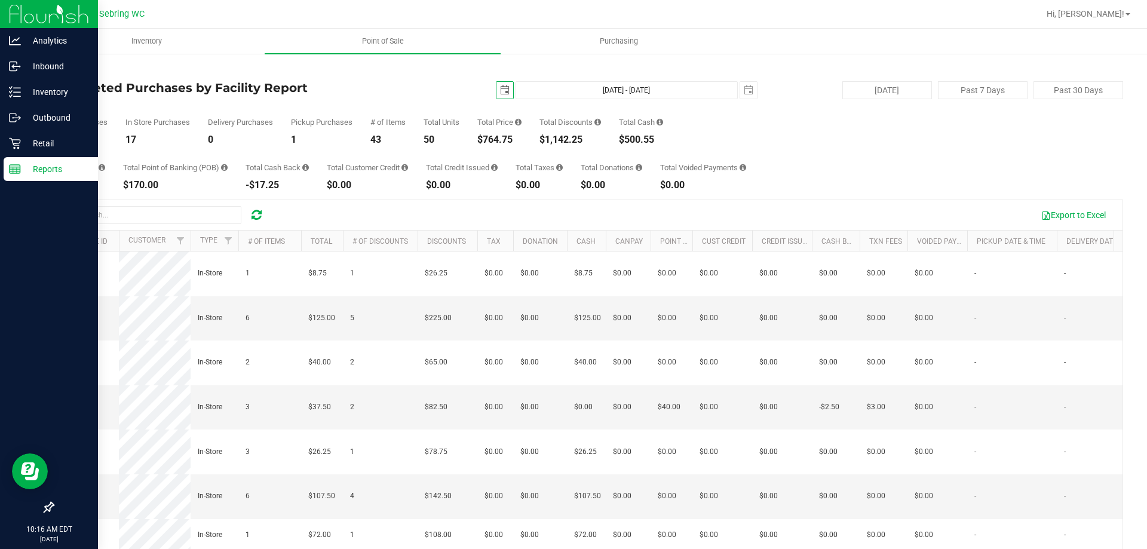
click at [497, 84] on span "select" at bounding box center [505, 90] width 17 height 17
